Goal: Information Seeking & Learning: Learn about a topic

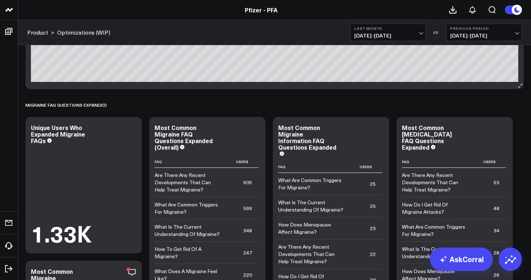
scroll to position [3926, 0]
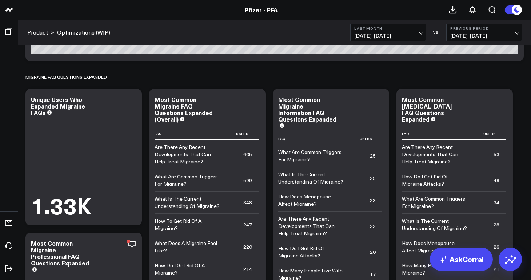
click at [193, 12] on div "Pfizer - PFA" at bounding box center [261, 10] width 522 height 8
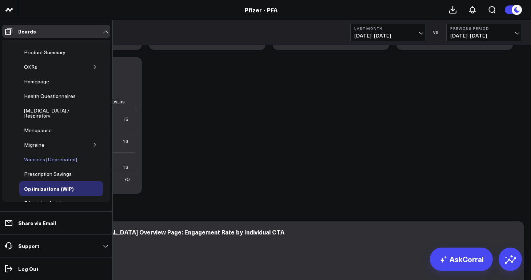
scroll to position [104, 0]
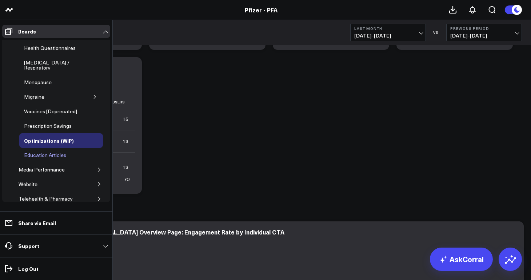
click at [60, 151] on div "Education Articles" at bounding box center [45, 155] width 46 height 9
